Goal: Task Accomplishment & Management: Use online tool/utility

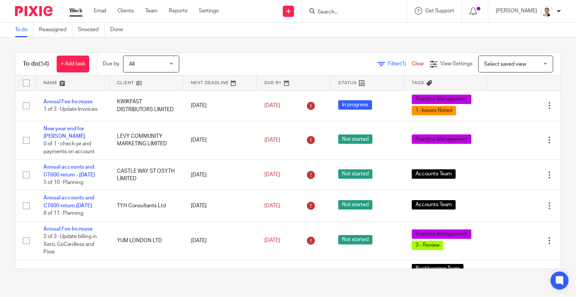
click at [378, 64] on icon at bounding box center [382, 64] width 8 height 8
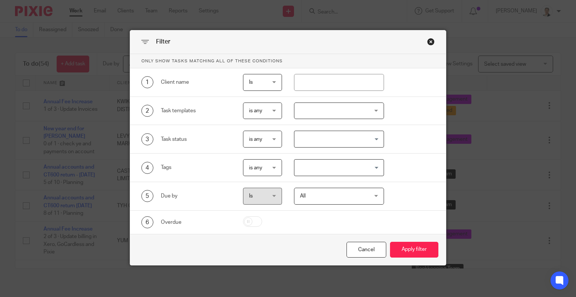
click at [314, 110] on div at bounding box center [339, 110] width 90 height 17
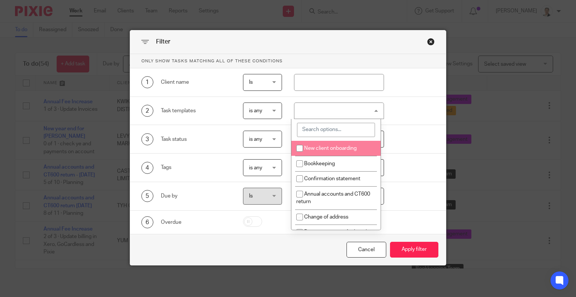
click at [318, 127] on input "search" at bounding box center [336, 130] width 78 height 14
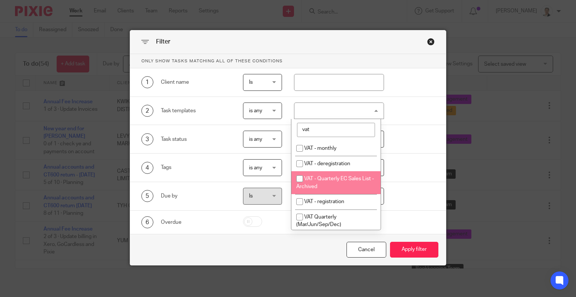
scroll to position [38, 0]
type input "vat"
click at [359, 187] on li "VAT Quarterly (Mar/Jun/Sep/Dec)" at bounding box center [335, 183] width 89 height 23
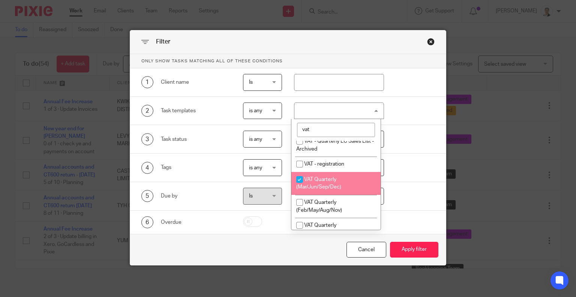
checkbox input "true"
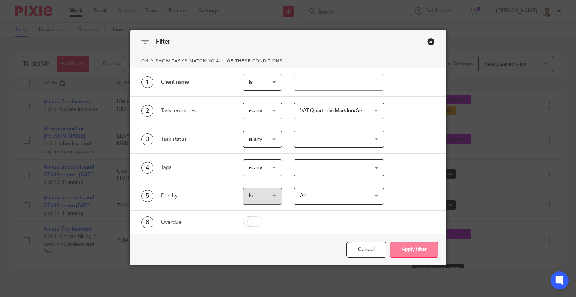
click at [399, 252] on button "Apply filter" at bounding box center [414, 250] width 48 height 16
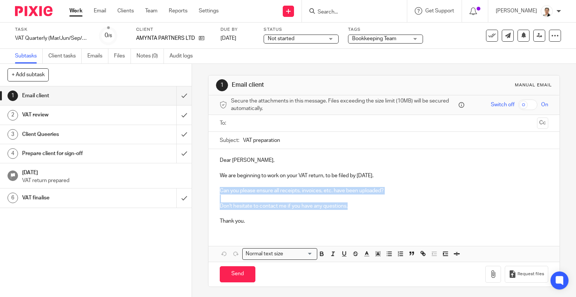
drag, startPoint x: 218, startPoint y: 190, endPoint x: 351, endPoint y: 206, distance: 133.7
click at [351, 206] on div "Dear [PERSON_NAME], We are beginning to work on your VAT return, to be filed by…" at bounding box center [384, 189] width 351 height 81
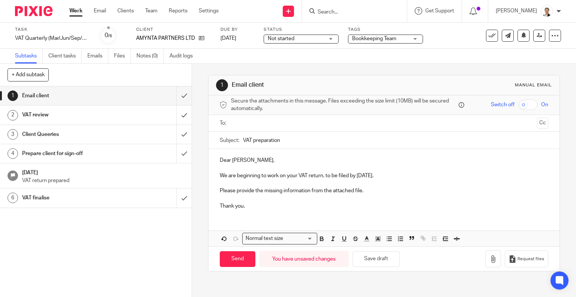
drag, startPoint x: 240, startPoint y: 137, endPoint x: 291, endPoint y: 144, distance: 51.1
click at [285, 143] on input "VAT preparation" at bounding box center [396, 140] width 306 height 17
paste input "QE [DATE] - review and approval"
drag, startPoint x: 259, startPoint y: 139, endPoint x: 272, endPoint y: 141, distance: 12.5
click at [272, 141] on input "VAT QE [DATE] - review and approval" at bounding box center [396, 140] width 306 height 17
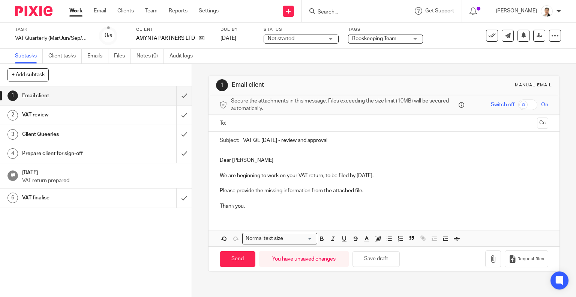
drag, startPoint x: 291, startPoint y: 138, endPoint x: 345, endPoint y: 144, distance: 54.7
click at [344, 143] on input "VAT QE 30 09 2025 - review and approval" at bounding box center [396, 140] width 306 height 17
type input "VAT QE 30 09 2025 - information request"
click at [388, 189] on p "Please provide the missing information from the attached file." at bounding box center [384, 191] width 329 height 8
click at [384, 258] on button "Save draft" at bounding box center [376, 259] width 47 height 16
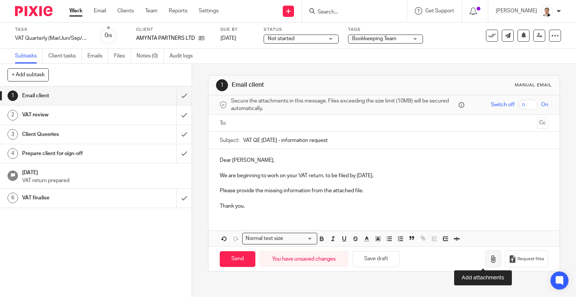
click at [489, 261] on icon "button" at bounding box center [493, 259] width 8 height 8
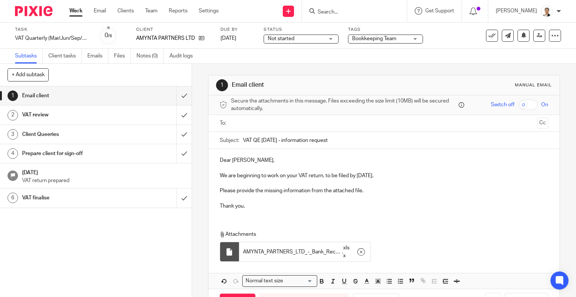
click at [232, 114] on div "Secure the attachments in this message. Files exceeding the size limit (10MB) w…" at bounding box center [384, 105] width 351 height 20
click at [236, 123] on input "text" at bounding box center [384, 123] width 300 height 9
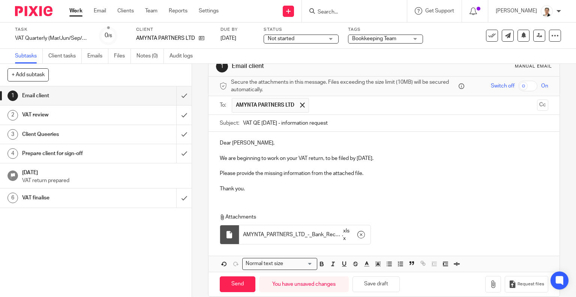
scroll to position [29, 0]
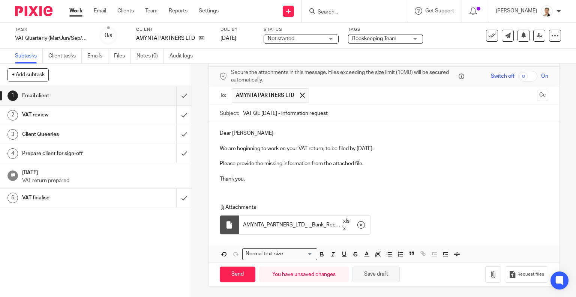
click at [384, 275] on button "Save draft" at bounding box center [376, 274] width 47 height 16
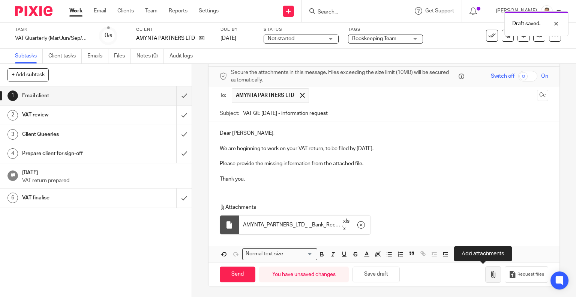
click at [489, 273] on icon "button" at bounding box center [493, 274] width 8 height 8
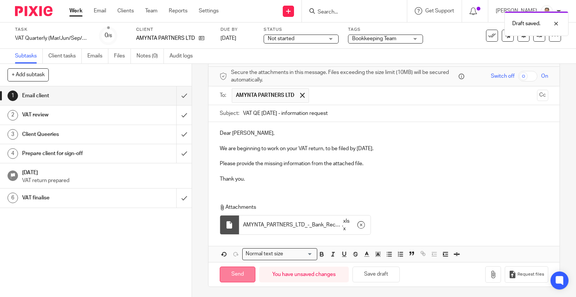
click at [231, 271] on input "Send" at bounding box center [238, 274] width 36 height 16
type input "Sent"
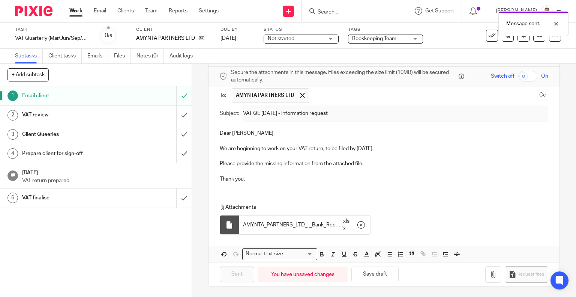
click at [128, 131] on div "Client Queeries" at bounding box center [95, 134] width 147 height 11
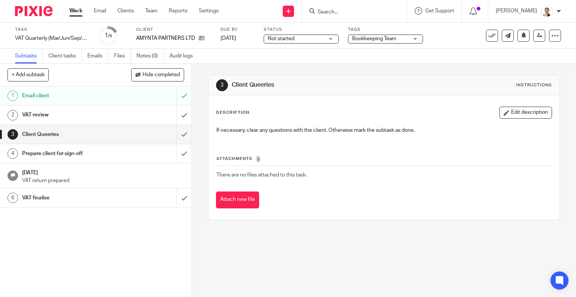
drag, startPoint x: 219, startPoint y: 202, endPoint x: 216, endPoint y: 194, distance: 8.4
click at [219, 202] on button "Attach new file" at bounding box center [237, 199] width 43 height 17
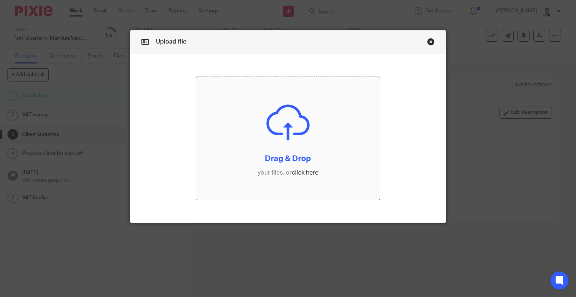
click at [300, 174] on input "file" at bounding box center [288, 138] width 184 height 123
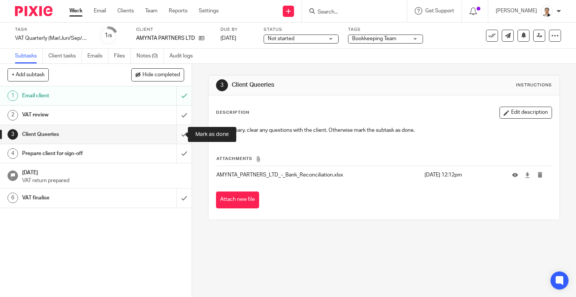
click at [174, 135] on input "submit" at bounding box center [96, 134] width 192 height 19
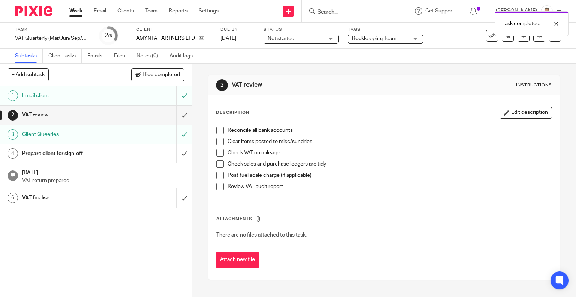
click at [305, 37] on span "Not started" at bounding box center [296, 39] width 56 height 8
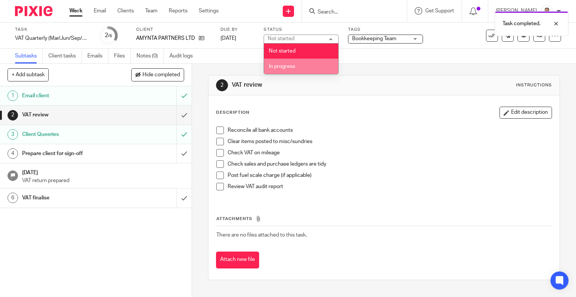
click at [290, 61] on li "In progress" at bounding box center [301, 66] width 74 height 15
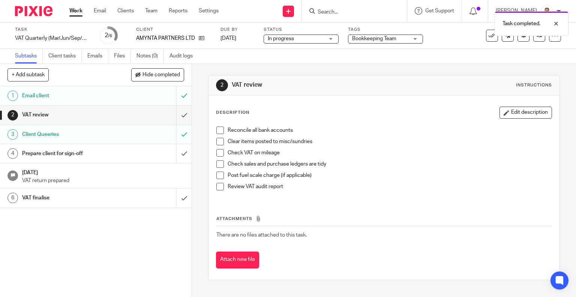
click at [390, 38] on span "Bookkeeping Team" at bounding box center [374, 38] width 44 height 5
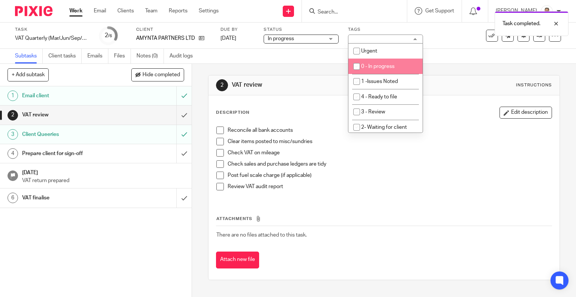
click at [387, 66] on span "0 - In progress" at bounding box center [377, 66] width 33 height 5
checkbox input "true"
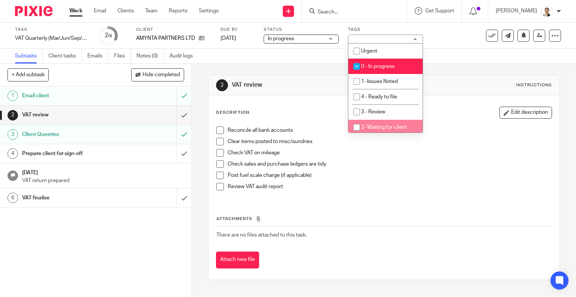
click at [388, 125] on li "2- Waiting for client" at bounding box center [385, 127] width 74 height 15
checkbox input "true"
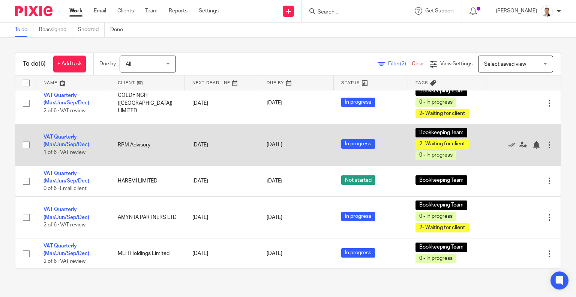
scroll to position [39, 0]
